Goal: Use online tool/utility: Utilize a website feature to perform a specific function

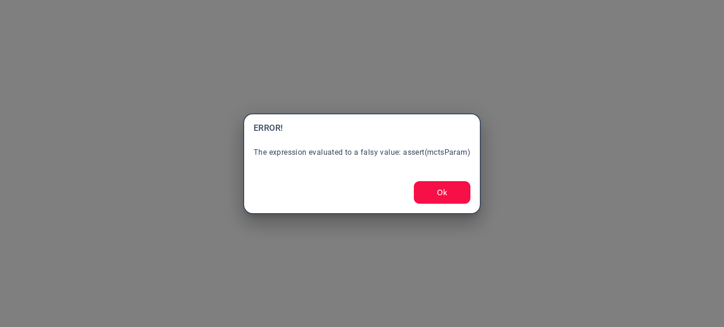
click at [423, 196] on button "Ok" at bounding box center [442, 192] width 57 height 23
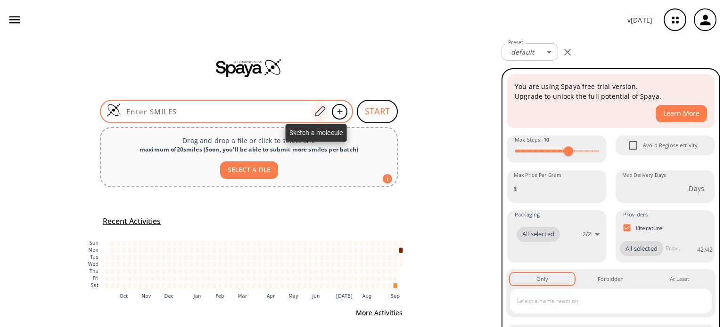
click at [314, 111] on icon at bounding box center [319, 112] width 13 height 12
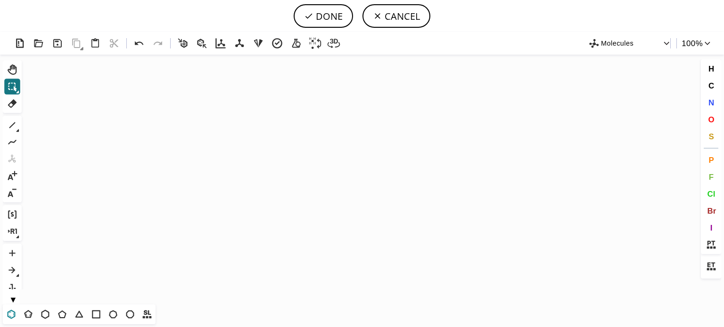
click at [12, 315] on icon at bounding box center [11, 315] width 12 height 12
click at [335, 164] on icon "Created with [PERSON_NAME] 2.3.0" at bounding box center [361, 180] width 673 height 250
click at [11, 122] on icon at bounding box center [12, 125] width 12 height 12
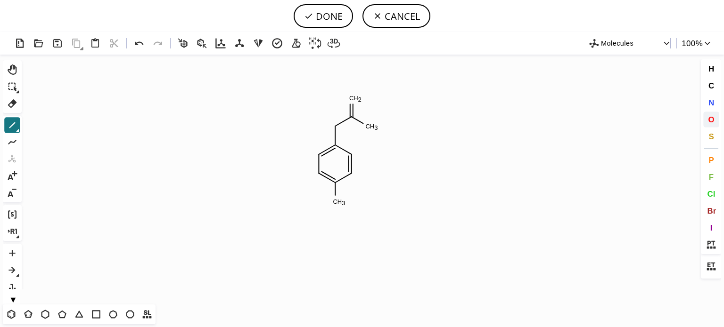
click at [710, 117] on span "O" at bounding box center [711, 119] width 6 height 9
drag, startPoint x: 355, startPoint y: 99, endPoint x: 389, endPoint y: 146, distance: 58.0
click at [358, 101] on tspan "O" at bounding box center [356, 100] width 5 height 7
drag, startPoint x: 711, startPoint y: 103, endPoint x: 567, endPoint y: 101, distance: 144.2
click at [703, 103] on button "N" at bounding box center [711, 103] width 16 height 16
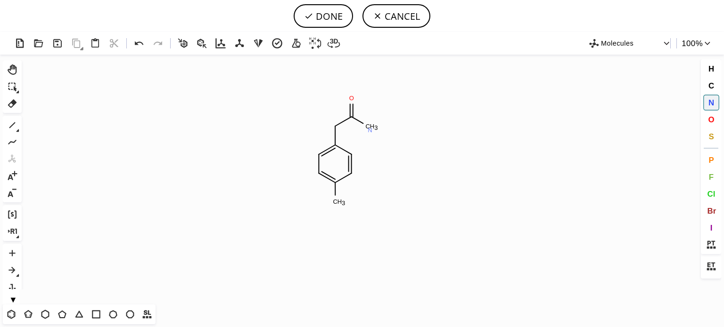
click at [370, 130] on tspan "N" at bounding box center [369, 130] width 5 height 7
click at [6, 126] on icon at bounding box center [12, 125] width 12 height 12
click at [712, 116] on span "O" at bounding box center [711, 119] width 6 height 9
drag, startPoint x: 340, startPoint y: 205, endPoint x: 315, endPoint y: 204, distance: 25.0
click at [337, 205] on tspan "O" at bounding box center [339, 205] width 5 height 7
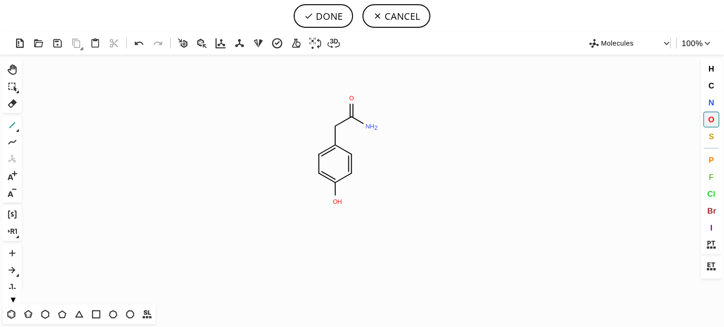
click at [6, 126] on icon at bounding box center [12, 125] width 12 height 12
drag, startPoint x: 337, startPoint y: 202, endPoint x: 368, endPoint y: 221, distance: 36.2
click at [710, 117] on span "O" at bounding box center [711, 119] width 6 height 9
drag, startPoint x: 386, startPoint y: 233, endPoint x: 323, endPoint y: 240, distance: 63.0
click at [384, 233] on tspan "O" at bounding box center [385, 233] width 5 height 7
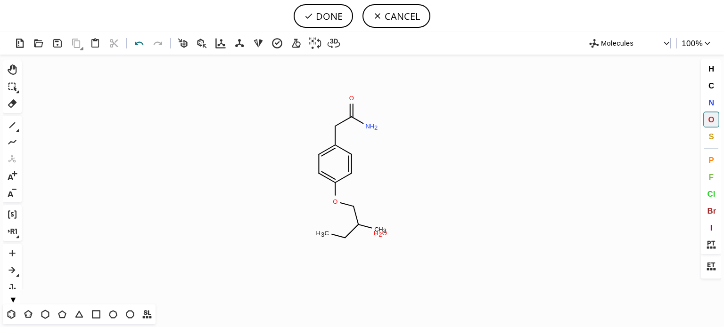
click at [139, 49] on icon at bounding box center [139, 44] width 14 height 14
click at [380, 233] on tspan "O" at bounding box center [380, 232] width 5 height 7
click at [711, 101] on span "N" at bounding box center [711, 102] width 6 height 9
click at [329, 237] on tspan "N" at bounding box center [329, 236] width 5 height 7
click at [338, 16] on button "DONE" at bounding box center [323, 16] width 59 height 24
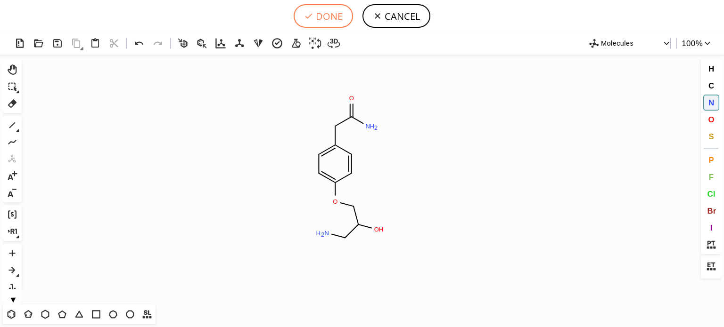
type input "C1C=C(OCC(CN)O)C=CC=1CC(N)=O"
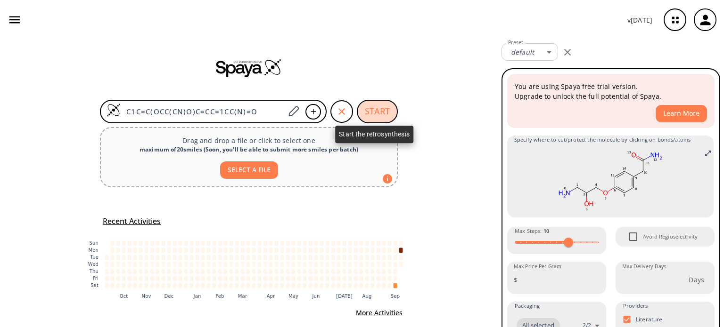
click at [375, 116] on button "START" at bounding box center [377, 112] width 41 height 24
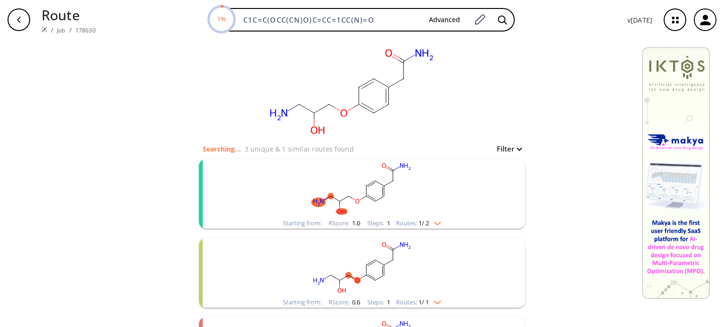
click at [435, 224] on img "clusters" at bounding box center [435, 222] width 12 height 8
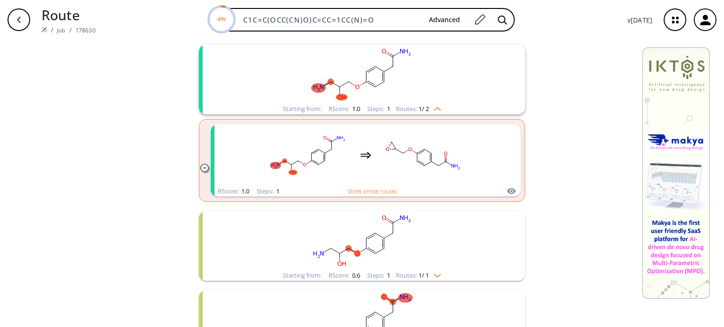
scroll to position [141, 0]
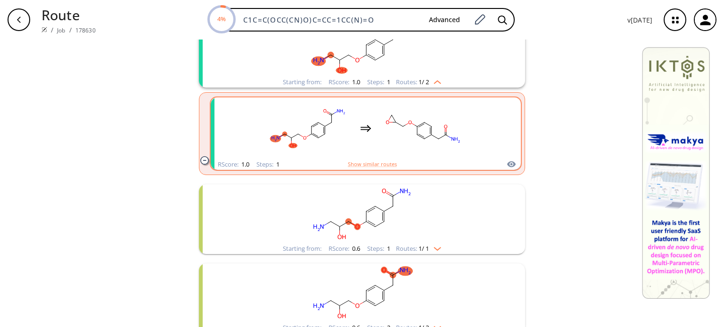
click at [383, 138] on rect "clusters" at bounding box center [423, 128] width 85 height 59
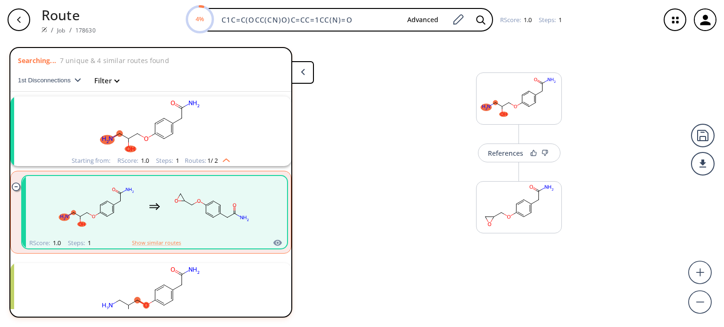
scroll to position [21, 0]
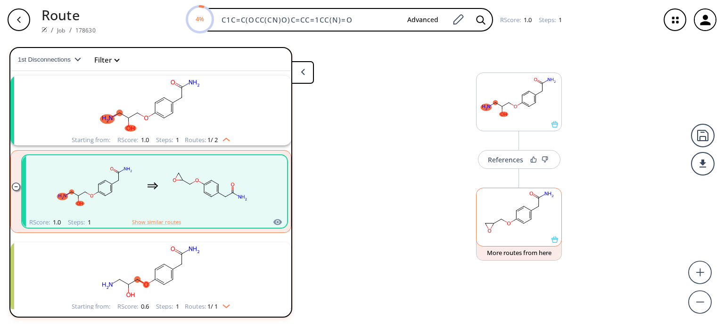
click at [538, 241] on div at bounding box center [518, 240] width 85 height 7
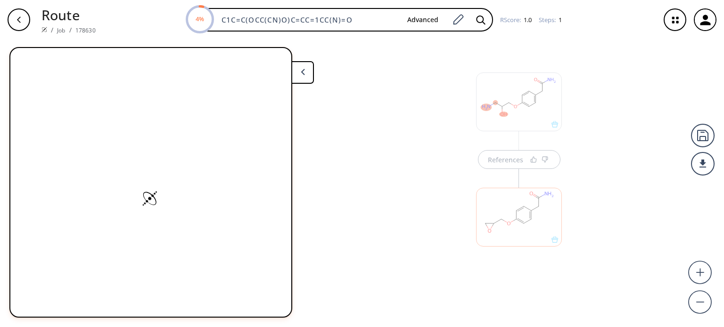
scroll to position [0, 0]
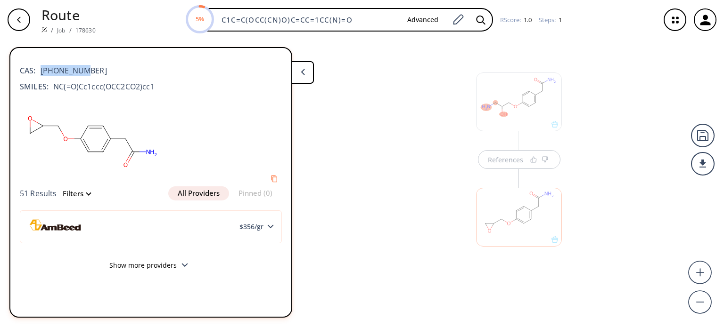
drag, startPoint x: 87, startPoint y: 70, endPoint x: 40, endPoint y: 68, distance: 47.2
click at [40, 68] on div "CAS: [PHONE_NUMBER]" at bounding box center [151, 66] width 262 height 21
copy span "[PHONE_NUMBER]"
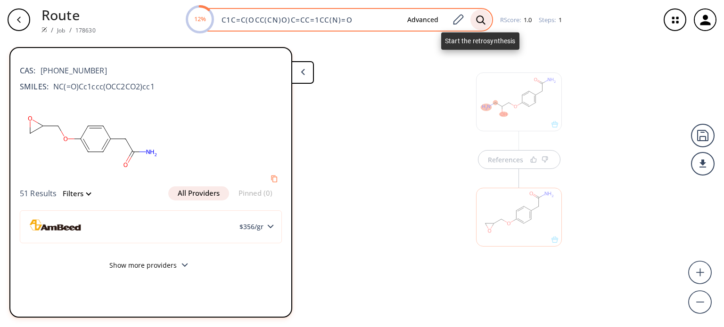
click at [479, 21] on icon at bounding box center [480, 20] width 9 height 10
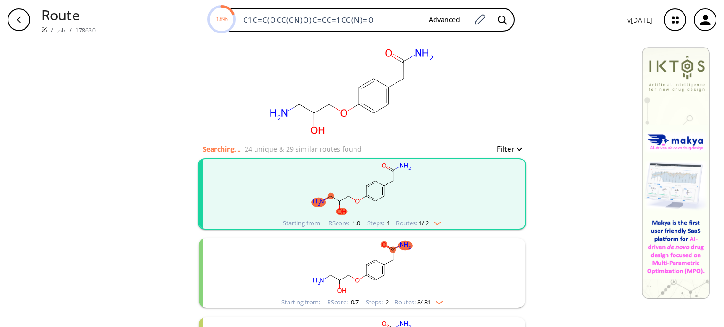
click at [438, 226] on div "Routes: 1 / 2" at bounding box center [418, 223] width 45 height 6
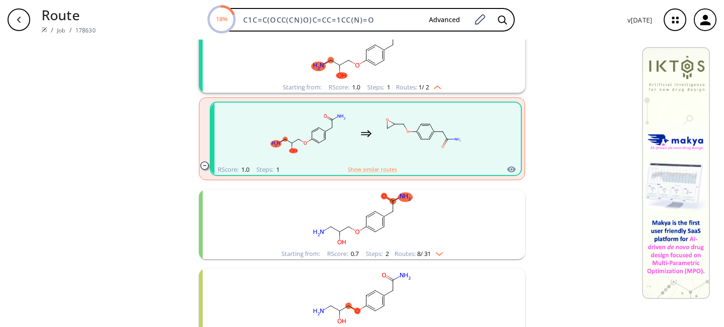
scroll to position [188, 0]
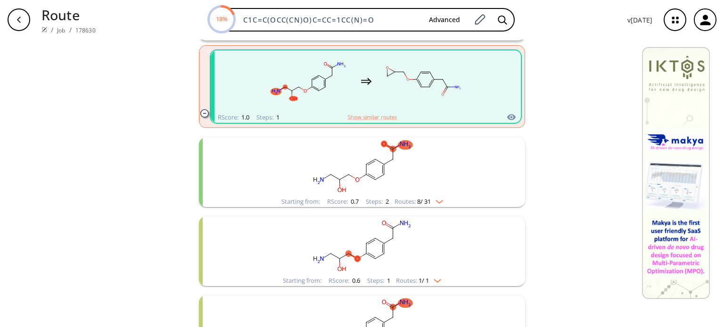
click at [441, 207] on div "Starting from: RScore : 0.7 Steps : 2 Routes: 8 / 31" at bounding box center [362, 201] width 176 height 11
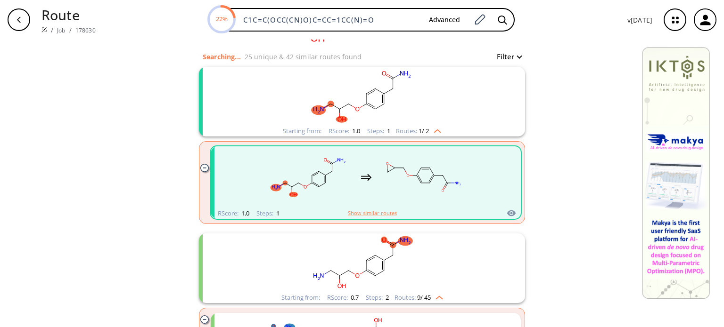
scroll to position [0, 0]
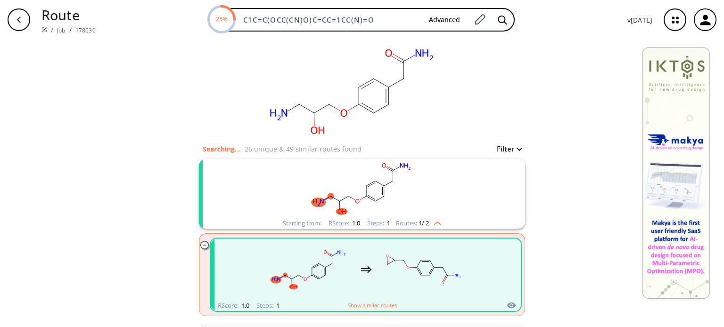
click at [381, 275] on icon "clusters" at bounding box center [423, 269] width 85 height 59
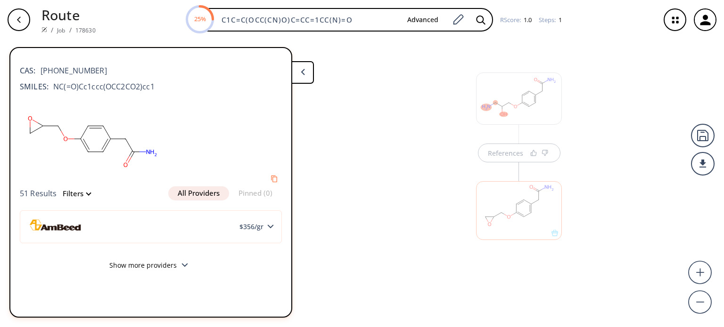
click at [505, 159] on div at bounding box center [518, 206] width 95 height 106
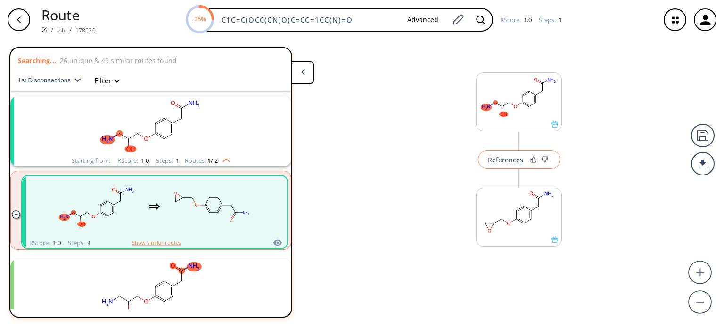
scroll to position [21, 0]
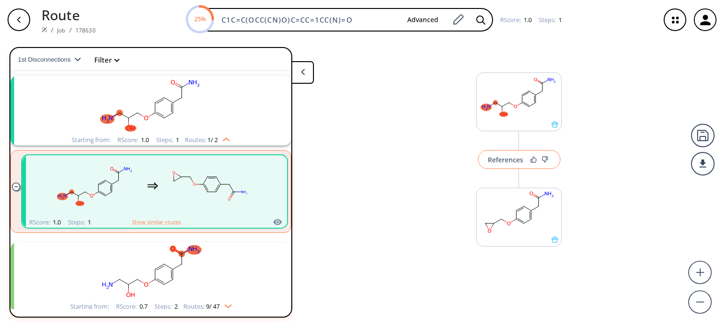
click at [513, 160] on div "References" at bounding box center [505, 160] width 35 height 6
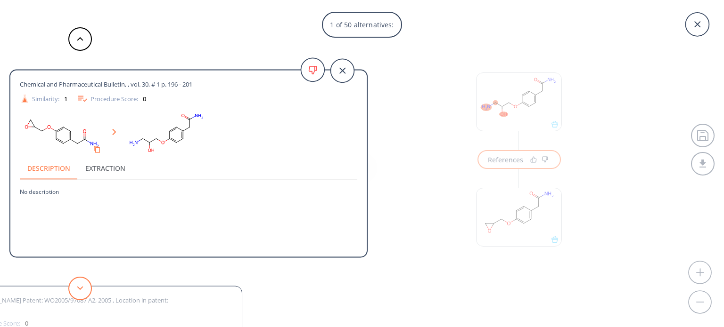
click at [86, 293] on button at bounding box center [80, 289] width 24 height 24
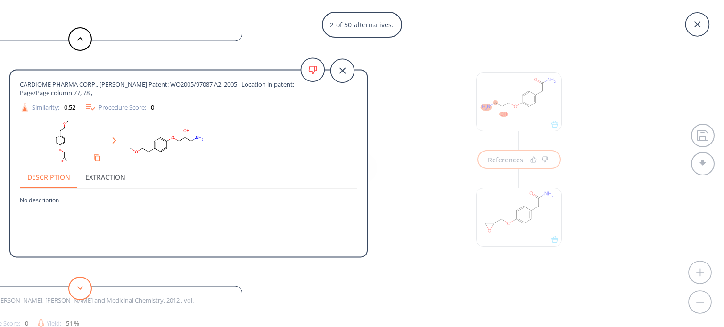
click at [86, 293] on button at bounding box center [80, 289] width 24 height 24
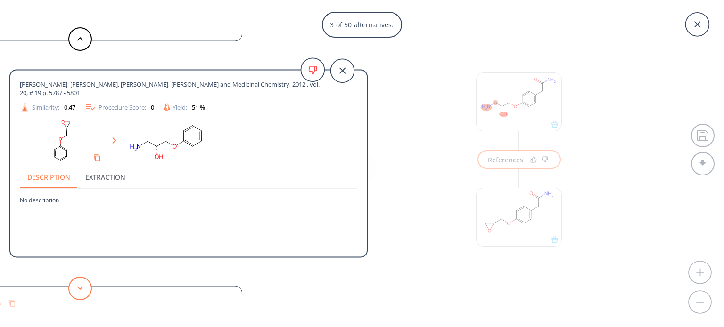
click at [86, 293] on button at bounding box center [80, 289] width 24 height 24
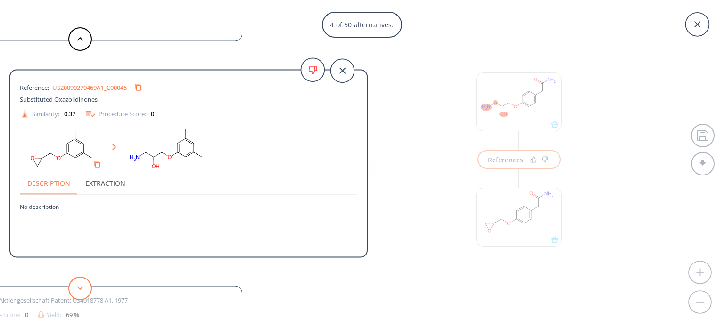
click at [86, 293] on button at bounding box center [80, 289] width 24 height 24
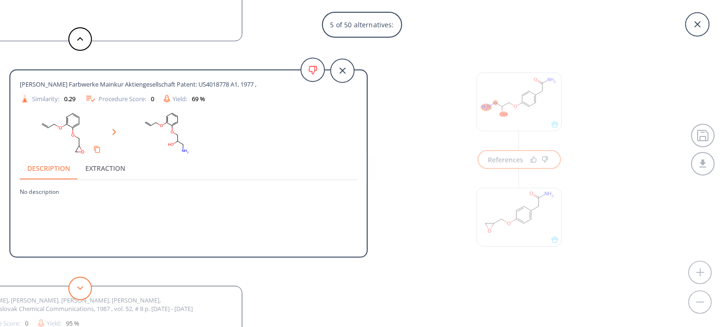
click at [86, 293] on button at bounding box center [80, 289] width 24 height 24
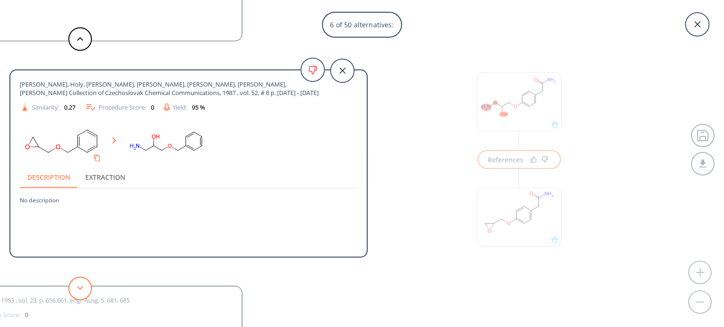
click at [86, 293] on button at bounding box center [80, 289] width 24 height 24
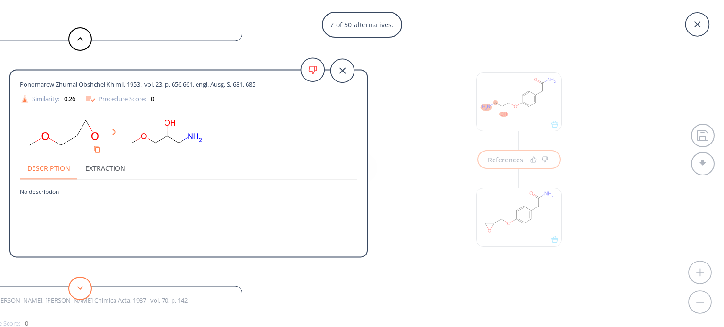
click at [86, 293] on button at bounding box center [80, 289] width 24 height 24
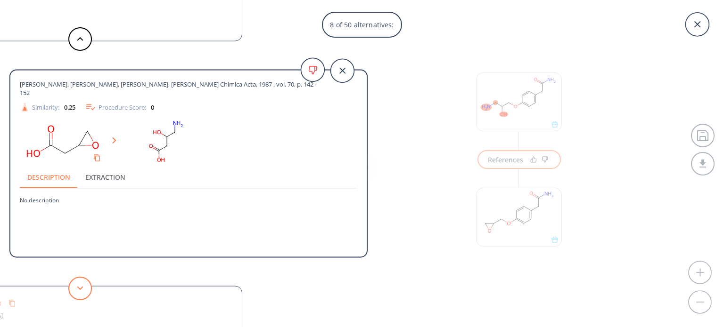
click at [86, 293] on button at bounding box center [80, 289] width 24 height 24
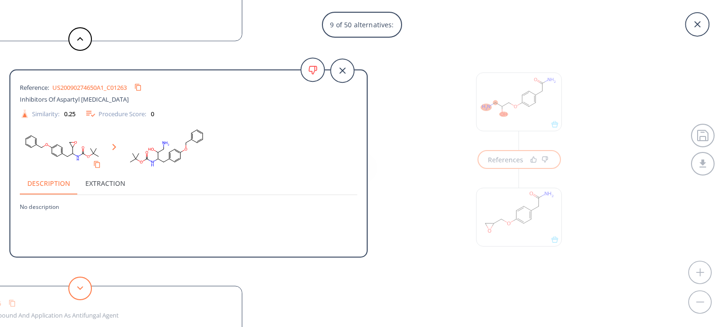
click at [86, 293] on button at bounding box center [80, 289] width 24 height 24
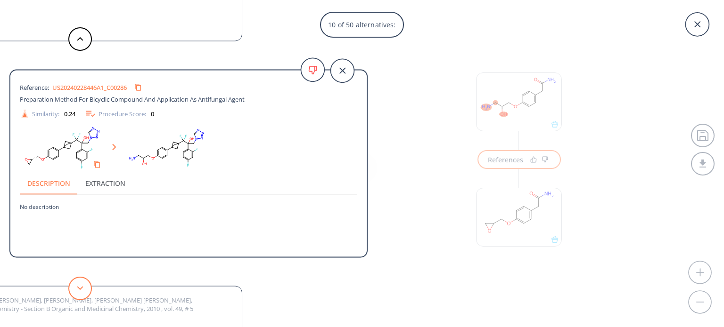
click at [86, 293] on button at bounding box center [80, 289] width 24 height 24
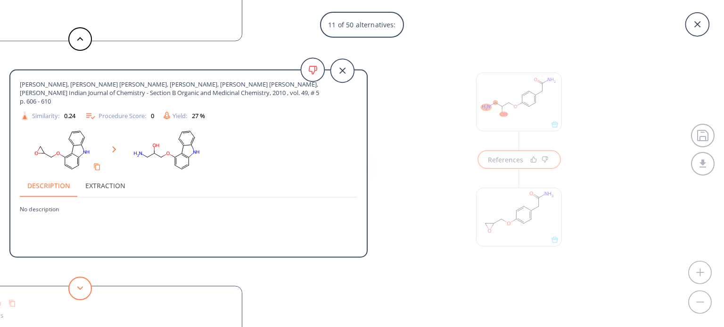
click at [86, 293] on button at bounding box center [80, 289] width 24 height 24
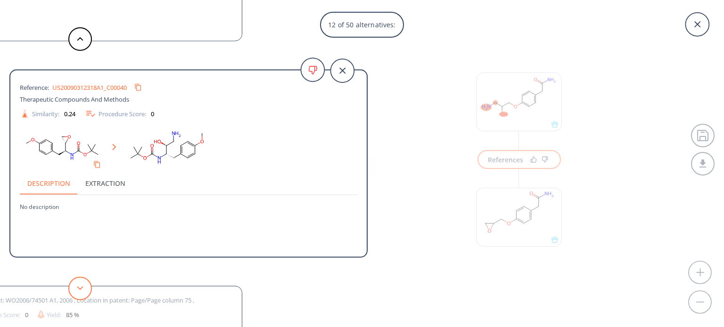
click at [86, 293] on button at bounding box center [80, 289] width 24 height 24
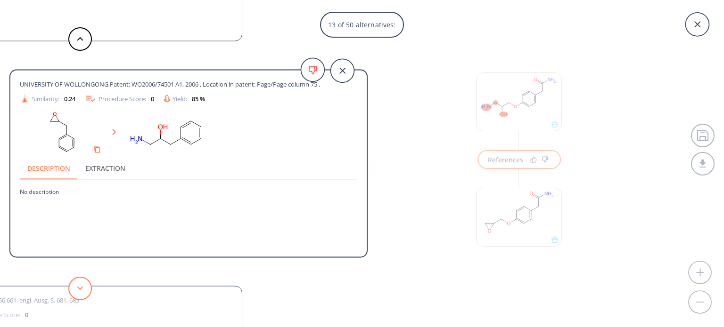
click at [86, 293] on button at bounding box center [80, 289] width 24 height 24
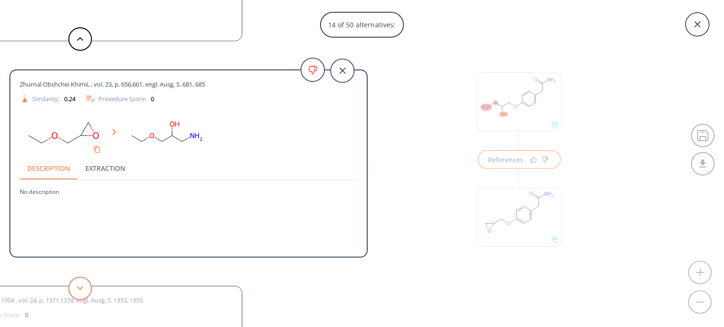
click at [86, 293] on button at bounding box center [80, 289] width 24 height 24
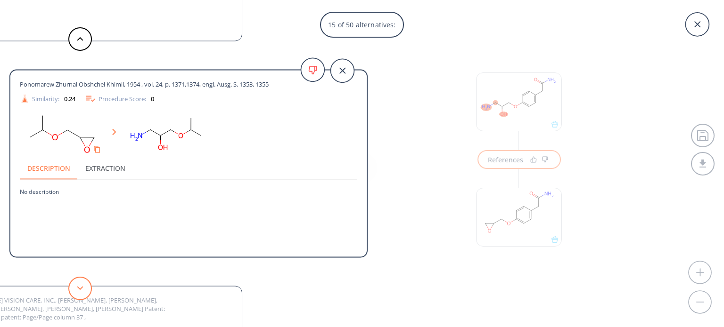
click at [86, 293] on button at bounding box center [80, 289] width 24 height 24
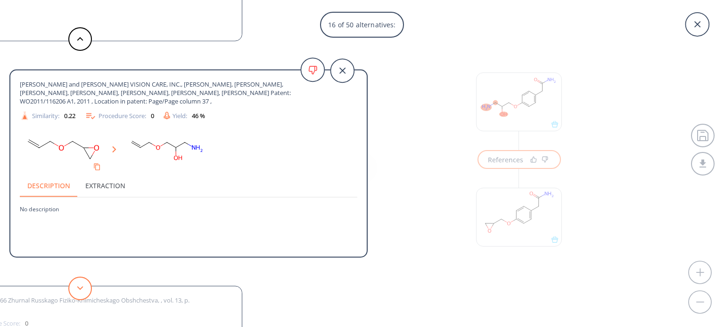
click at [86, 293] on button at bounding box center [80, 289] width 24 height 24
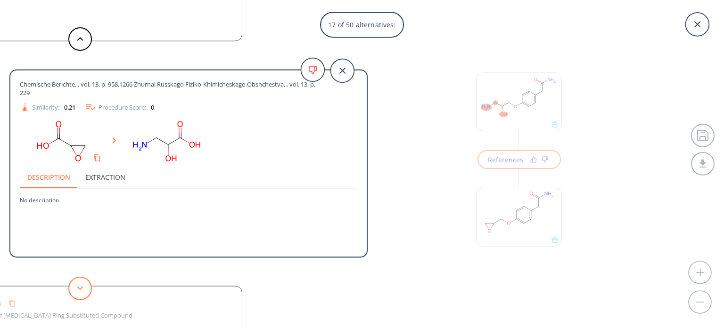
click at [86, 293] on button at bounding box center [80, 289] width 24 height 24
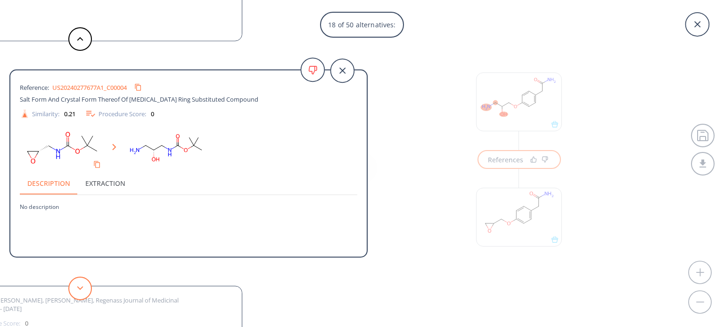
click at [86, 293] on button at bounding box center [80, 289] width 24 height 24
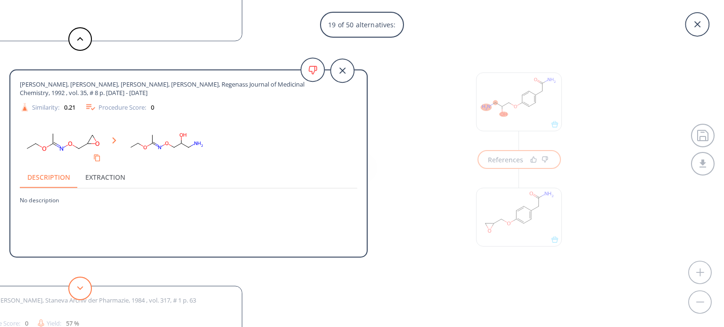
click at [86, 293] on button at bounding box center [80, 289] width 24 height 24
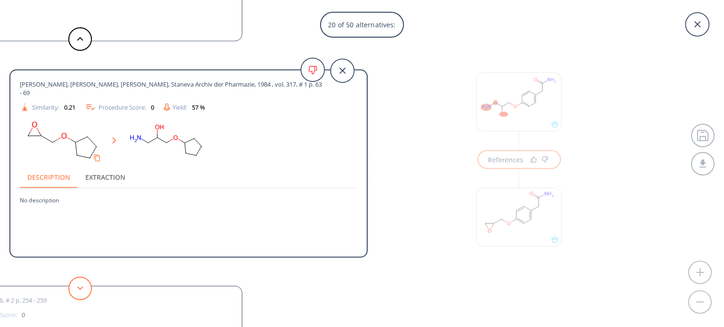
click at [86, 293] on button at bounding box center [80, 289] width 24 height 24
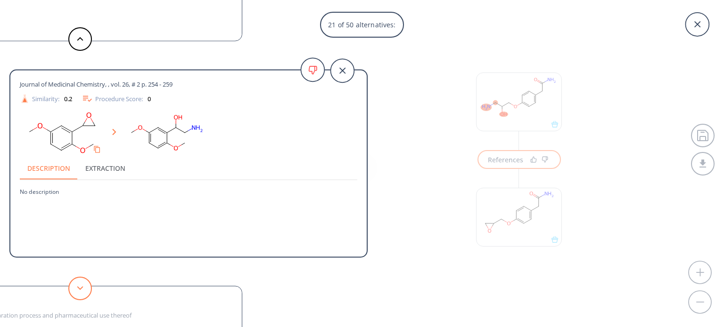
click at [86, 293] on button at bounding box center [80, 289] width 24 height 24
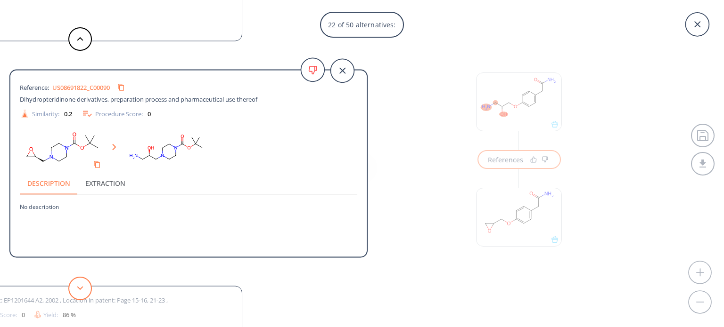
click at [86, 293] on button at bounding box center [80, 289] width 24 height 24
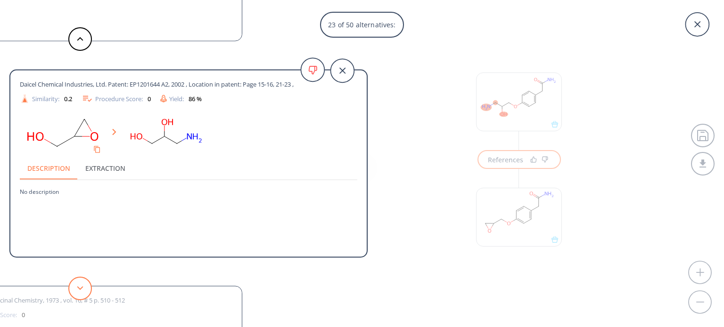
click at [86, 293] on button at bounding box center [80, 289] width 24 height 24
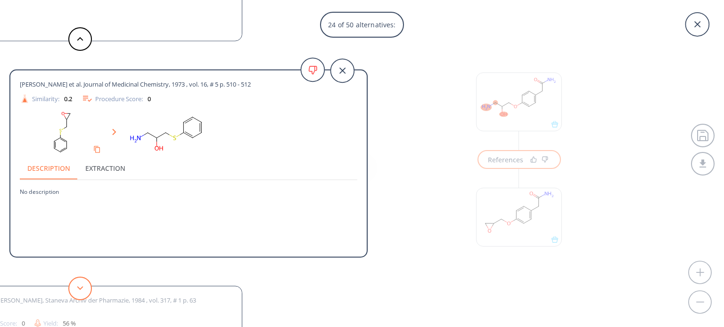
click at [86, 289] on button at bounding box center [80, 289] width 24 height 24
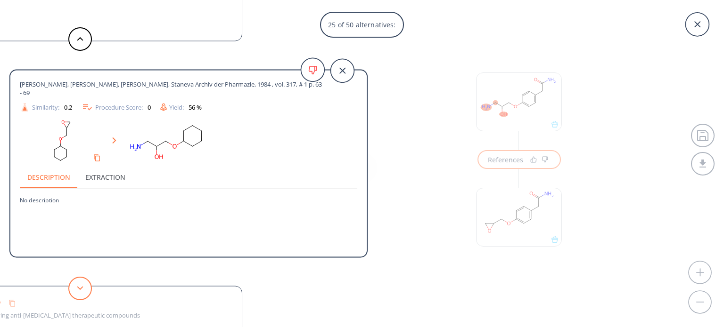
click at [86, 288] on button at bounding box center [80, 289] width 24 height 24
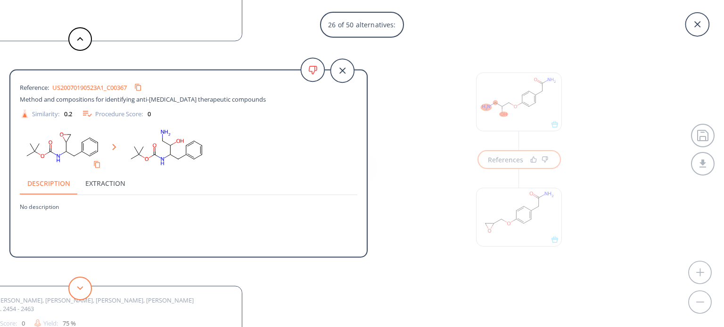
click at [86, 288] on button at bounding box center [80, 289] width 24 height 24
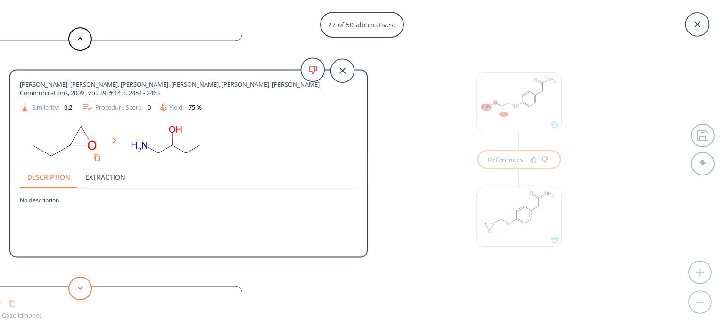
click at [73, 291] on button at bounding box center [80, 289] width 24 height 24
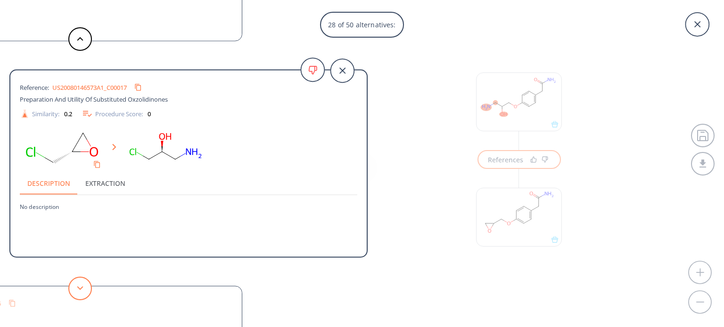
click at [73, 291] on button at bounding box center [80, 289] width 24 height 24
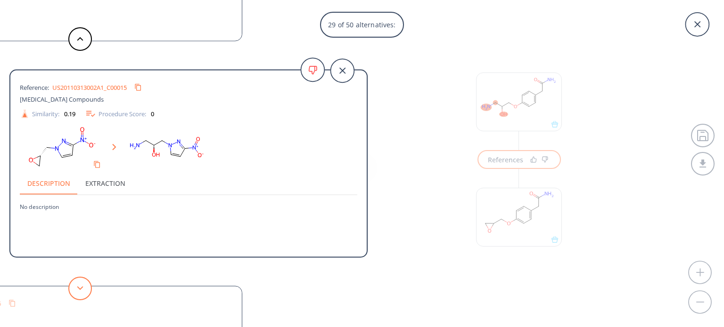
click at [73, 291] on button at bounding box center [80, 289] width 24 height 24
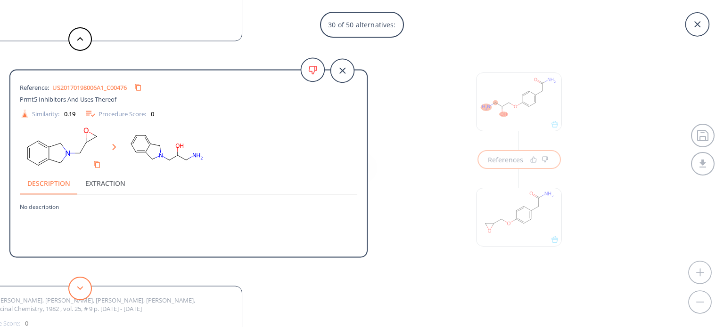
click at [73, 291] on button at bounding box center [80, 289] width 24 height 24
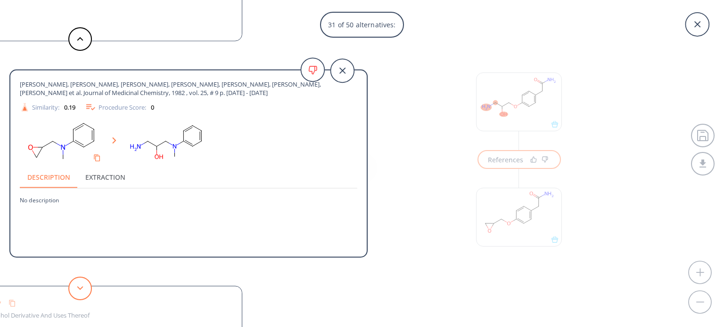
click at [73, 291] on button at bounding box center [80, 289] width 24 height 24
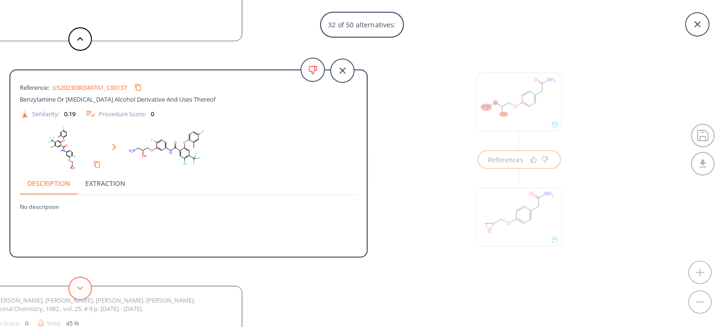
click at [73, 291] on button at bounding box center [80, 289] width 24 height 24
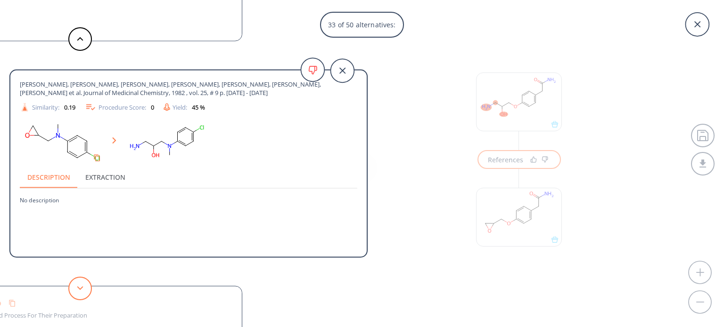
click at [73, 291] on button at bounding box center [80, 289] width 24 height 24
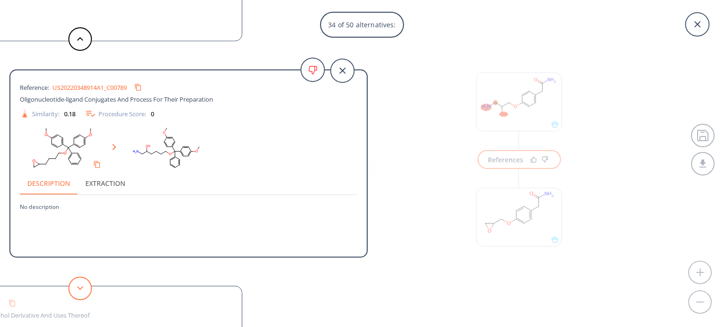
click at [73, 291] on button at bounding box center [80, 289] width 24 height 24
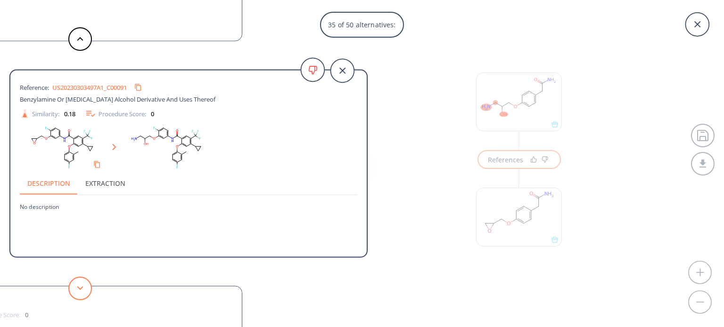
click at [73, 291] on button at bounding box center [80, 289] width 24 height 24
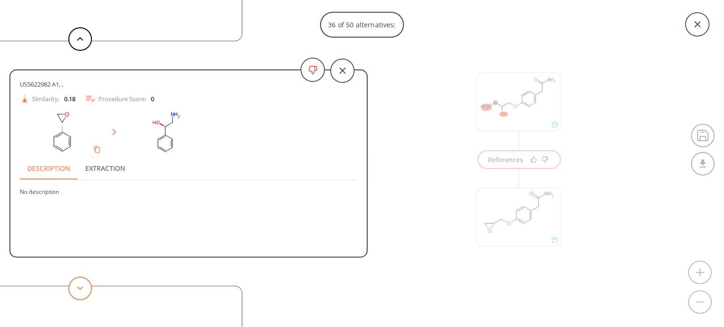
click at [73, 291] on button at bounding box center [80, 289] width 24 height 24
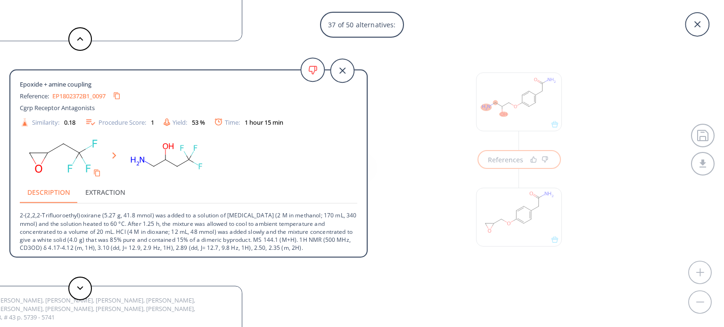
scroll to position [1, 0]
drag, startPoint x: 537, startPoint y: 280, endPoint x: 530, endPoint y: 245, distance: 36.6
click at [537, 277] on div "37 of 50 alternatives: Chemical and Pharmaceutical Bulletin, , vol. 30, # 1 p. …" at bounding box center [362, 163] width 724 height 327
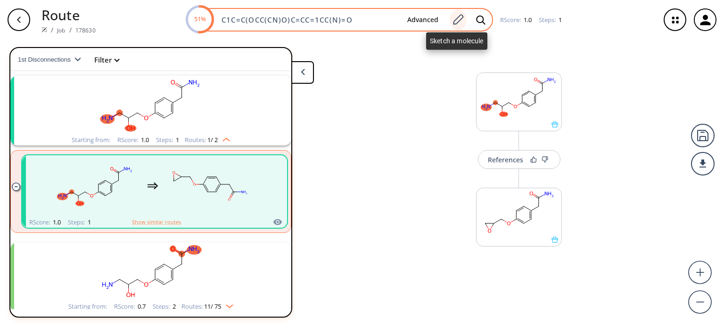
click at [462, 20] on icon at bounding box center [457, 20] width 13 height 12
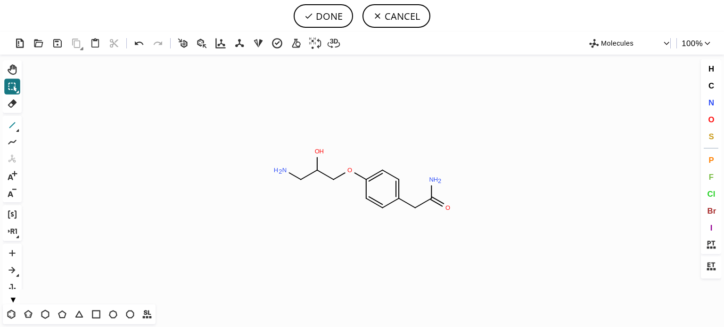
click at [14, 123] on icon at bounding box center [12, 125] width 6 height 6
drag, startPoint x: 313, startPoint y: 154, endPoint x: 170, endPoint y: 149, distance: 142.8
click at [137, 41] on icon at bounding box center [139, 44] width 14 height 14
drag, startPoint x: 316, startPoint y: 155, endPoint x: 161, endPoint y: 153, distance: 155.0
click at [139, 44] on icon at bounding box center [139, 44] width 14 height 14
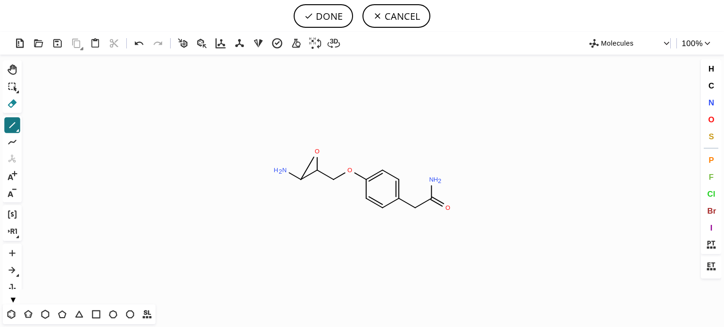
click at [11, 103] on icon at bounding box center [12, 104] width 12 height 12
drag, startPoint x: 284, startPoint y: 176, endPoint x: 228, endPoint y: 188, distance: 56.9
click at [277, 179] on icon "Created with [PERSON_NAME] 2.3.0 O O N H 2 N H 2 O" at bounding box center [361, 180] width 673 height 250
drag, startPoint x: 286, startPoint y: 170, endPoint x: 248, endPoint y: 189, distance: 43.0
click at [283, 173] on tspan "N" at bounding box center [284, 170] width 5 height 7
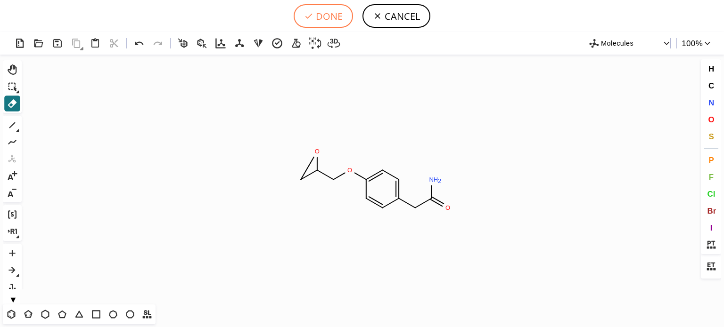
click at [328, 18] on button "DONE" at bounding box center [323, 16] width 59 height 24
type input "C1=C(CC(=O)N)C=CC(OCC2OC2)=C1"
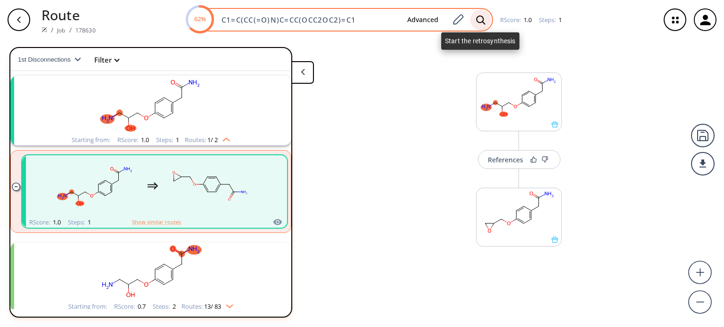
drag, startPoint x: 482, startPoint y: 18, endPoint x: 485, endPoint y: 13, distance: 5.7
click at [484, 13] on div at bounding box center [480, 19] width 21 height 21
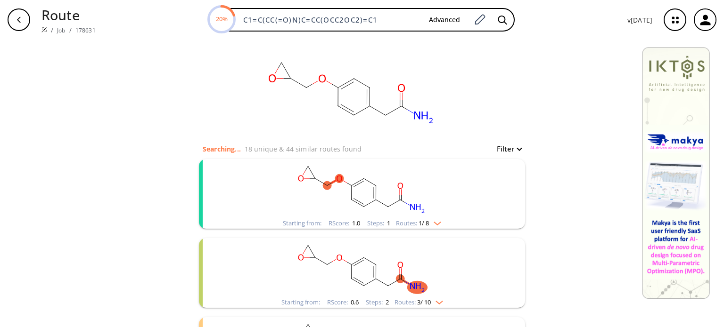
click at [441, 225] on div "Starting from: RScore : 1.0 Steps : 1 Routes: 1 / 8" at bounding box center [362, 223] width 172 height 11
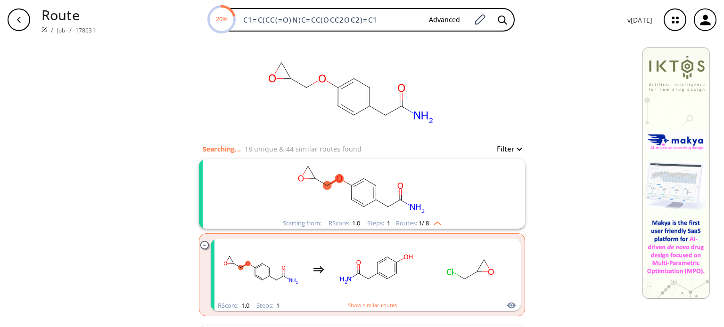
scroll to position [47, 0]
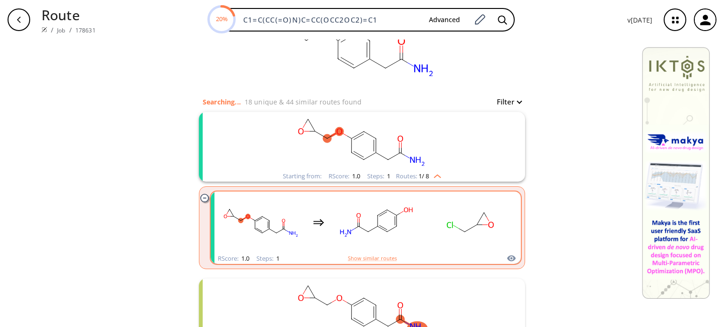
click at [405, 222] on rect "clusters" at bounding box center [376, 222] width 85 height 59
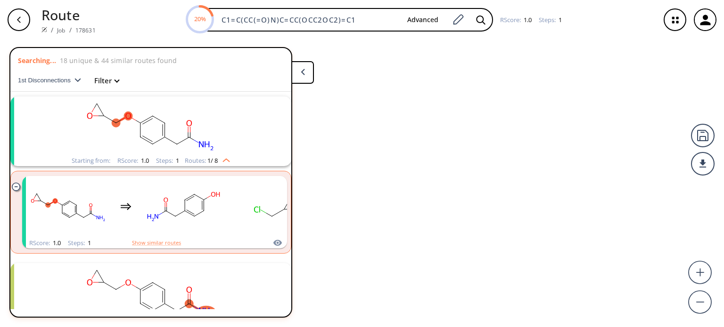
scroll to position [21, 0]
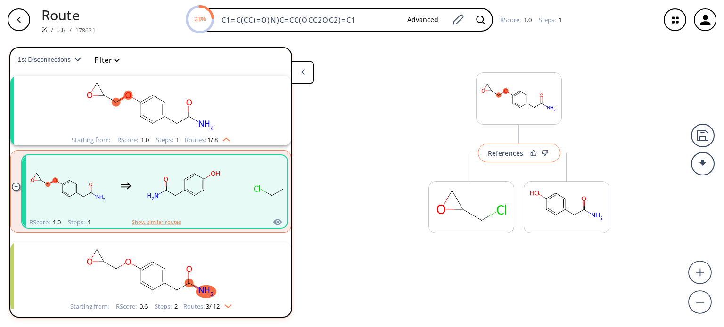
click at [511, 158] on button "References" at bounding box center [519, 153] width 82 height 19
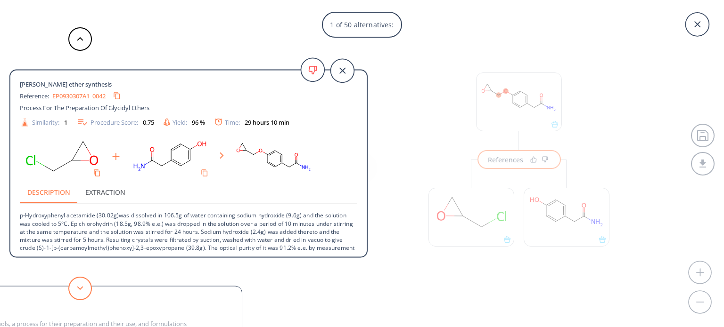
click at [75, 286] on button at bounding box center [80, 289] width 24 height 24
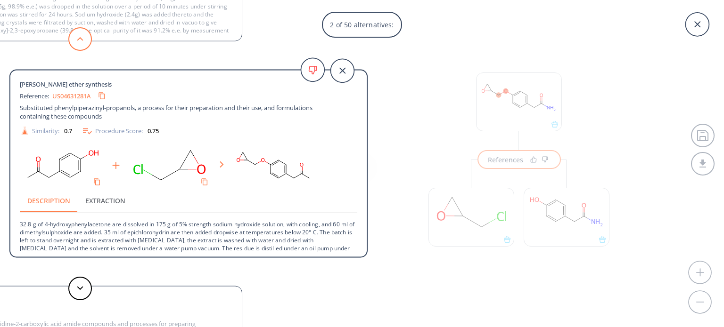
click at [71, 40] on button at bounding box center [80, 39] width 24 height 24
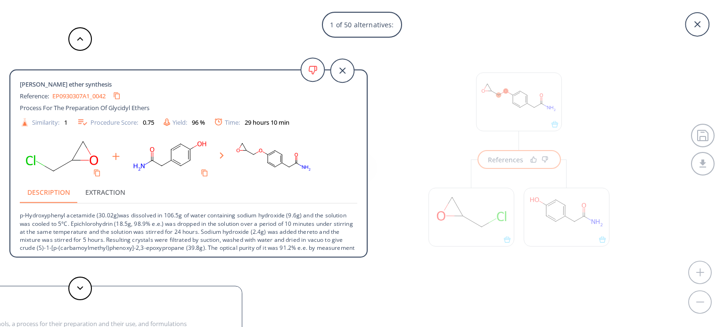
scroll to position [9, 0]
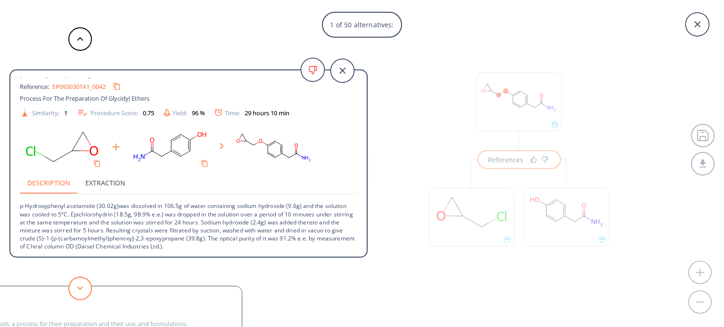
click at [81, 292] on button at bounding box center [80, 289] width 24 height 24
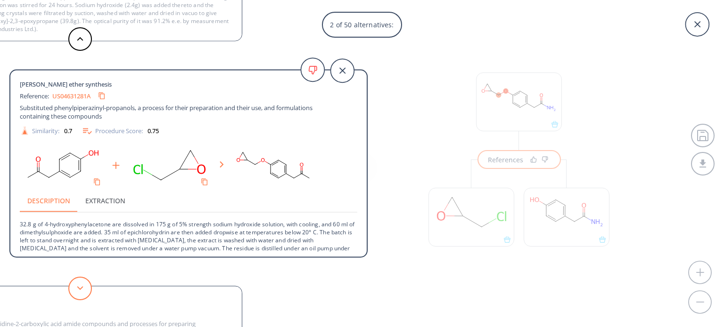
click at [80, 295] on button at bounding box center [80, 289] width 24 height 24
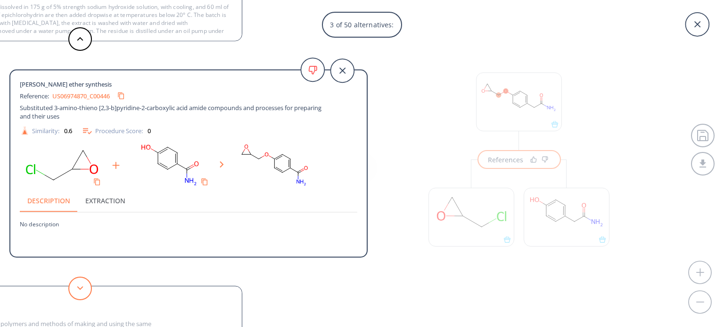
click at [80, 295] on button at bounding box center [80, 289] width 24 height 24
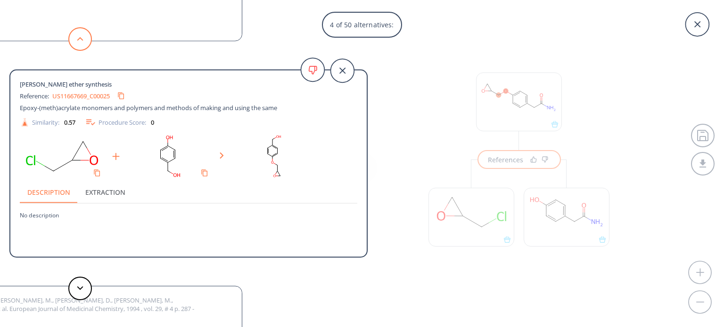
click at [85, 33] on button at bounding box center [80, 39] width 24 height 24
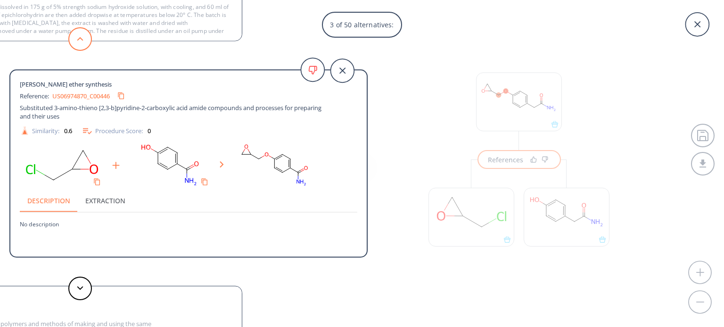
click at [81, 41] on button at bounding box center [80, 39] width 24 height 24
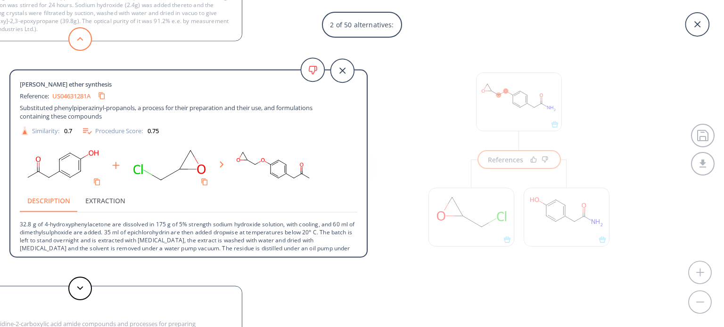
click at [81, 41] on button at bounding box center [80, 39] width 24 height 24
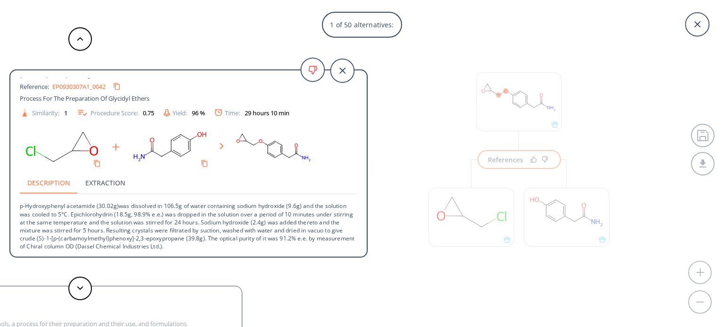
click at [74, 88] on link "EP0930307A1_0042" at bounding box center [78, 86] width 53 height 6
click at [121, 89] on icon "Copy to clipboard" at bounding box center [116, 86] width 9 height 9
click at [75, 278] on button at bounding box center [80, 289] width 24 height 24
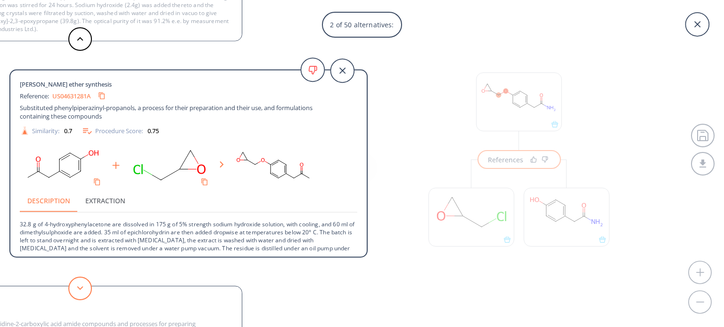
click at [86, 292] on button at bounding box center [80, 289] width 24 height 24
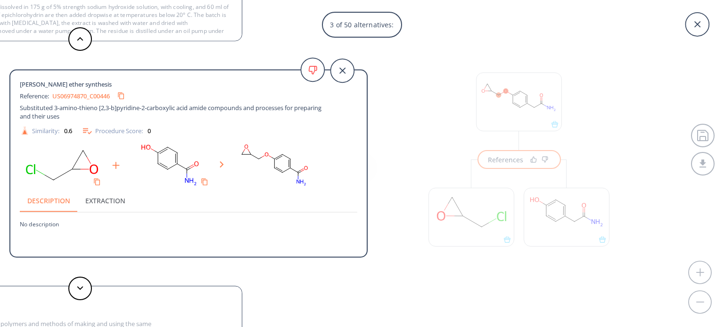
click at [103, 96] on link "US06974870_C00446" at bounding box center [80, 96] width 57 height 6
click at [697, 21] on icon at bounding box center [697, 25] width 24 height 24
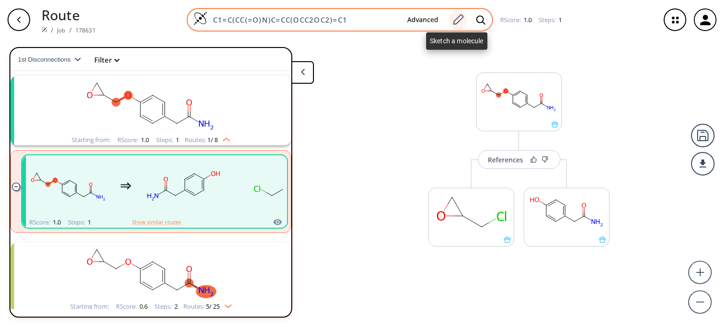
click at [458, 22] on icon at bounding box center [457, 20] width 13 height 12
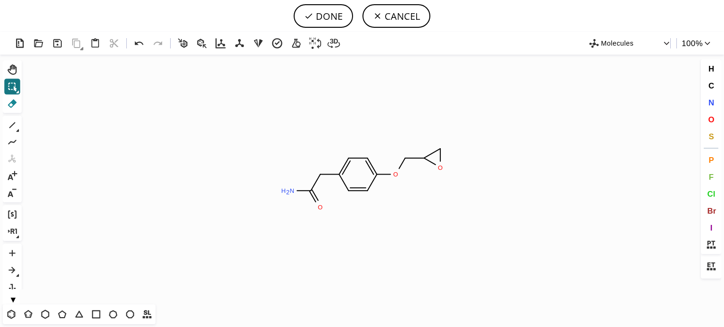
click at [12, 99] on icon at bounding box center [12, 104] width 12 height 12
click at [445, 158] on icon at bounding box center [440, 155] width 10 height 18
click at [11, 122] on icon at bounding box center [12, 125] width 12 height 12
click at [710, 102] on span "N" at bounding box center [711, 102] width 6 height 9
click at [458, 163] on tspan "N" at bounding box center [458, 163] width 5 height 7
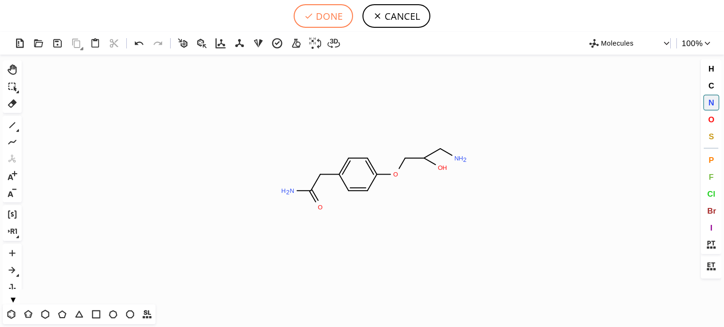
click at [324, 17] on button "DONE" at bounding box center [323, 16] width 59 height 24
type input "C1C=C(OCC(CN)O)C=CC=1CC(N)=O"
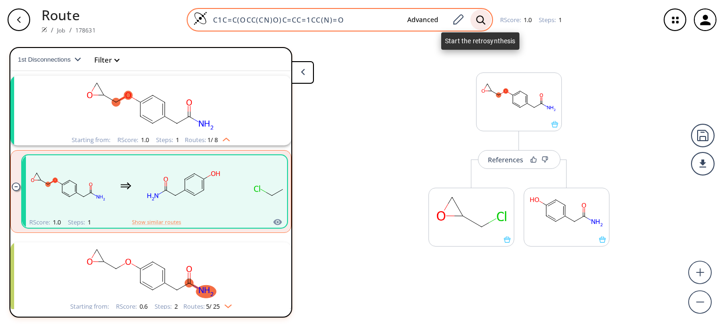
click at [479, 22] on icon at bounding box center [480, 19] width 9 height 9
